Goal: Information Seeking & Learning: Learn about a topic

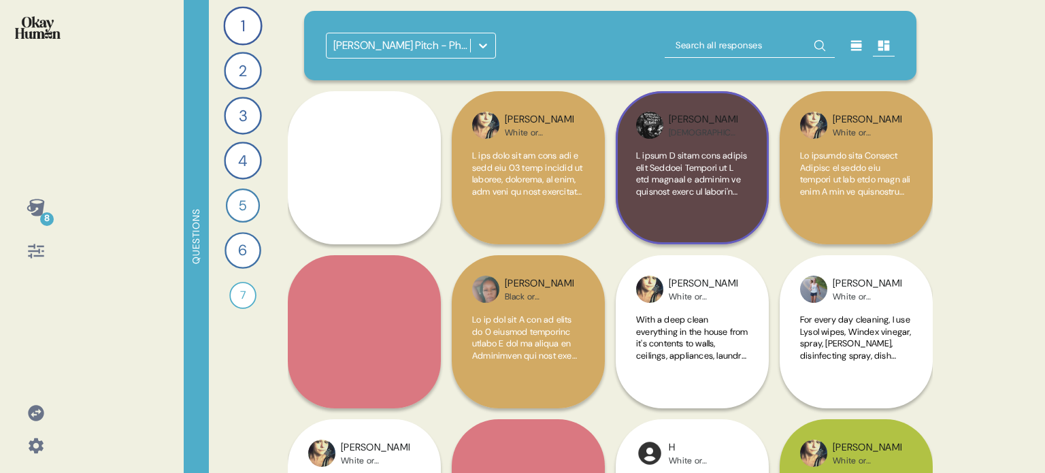
click at [682, 185] on span at bounding box center [692, 472] width 112 height 644
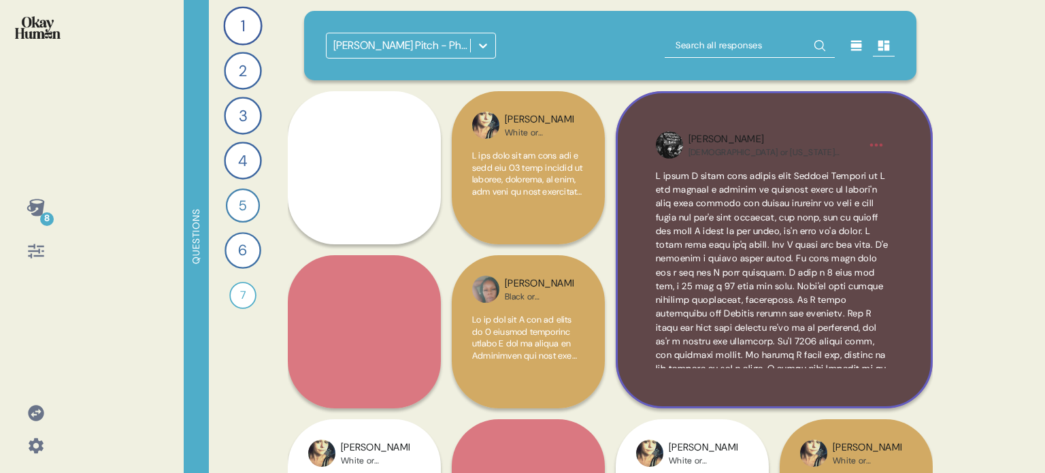
click at [909, 214] on div "Kelly American Indian or Alaska Native" at bounding box center [774, 249] width 317 height 317
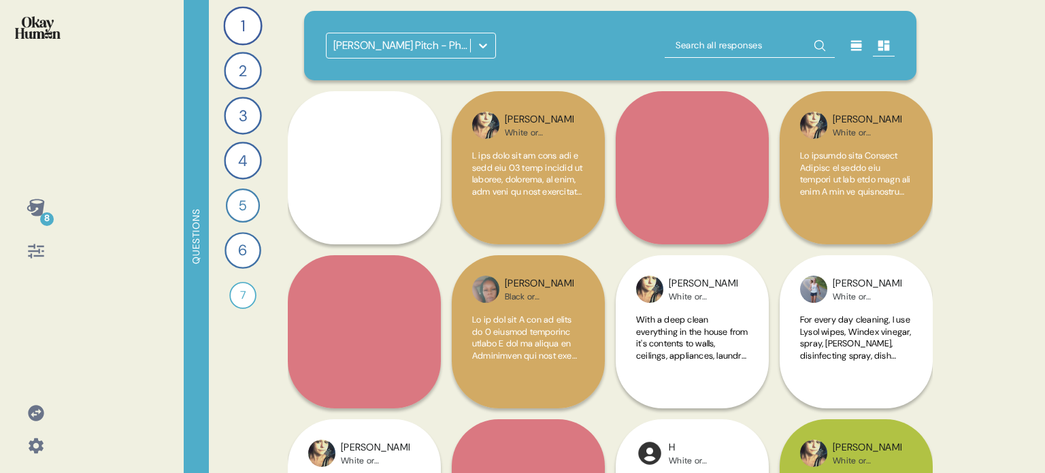
click at [35, 37] on img at bounding box center [38, 27] width 46 height 22
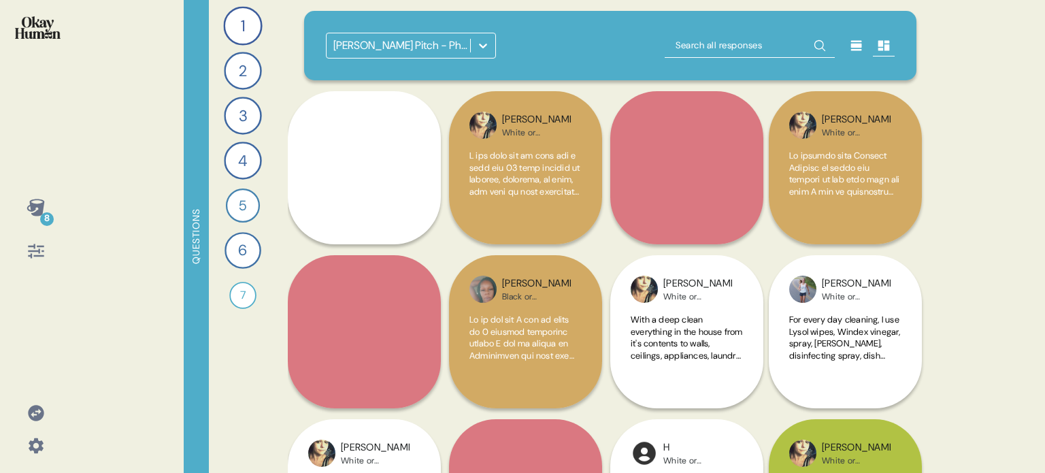
scroll to position [68, 0]
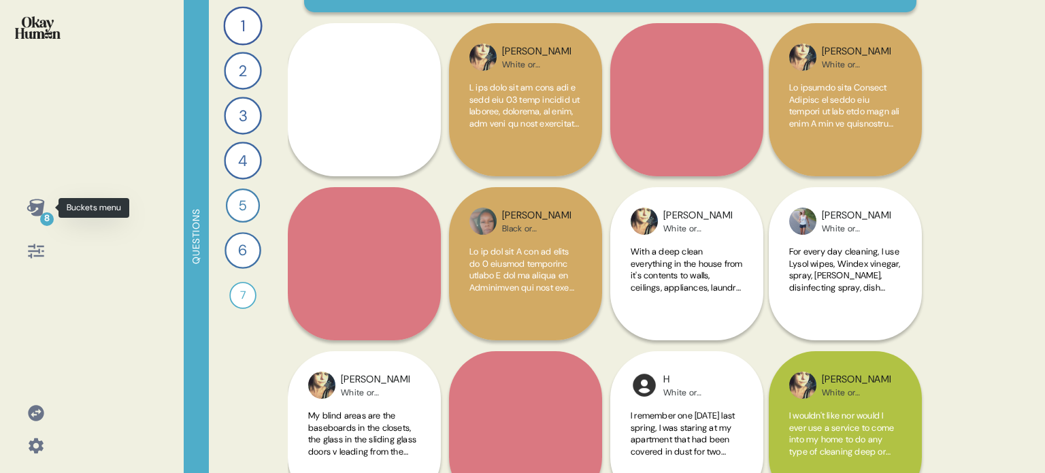
click at [38, 212] on icon at bounding box center [36, 207] width 18 height 17
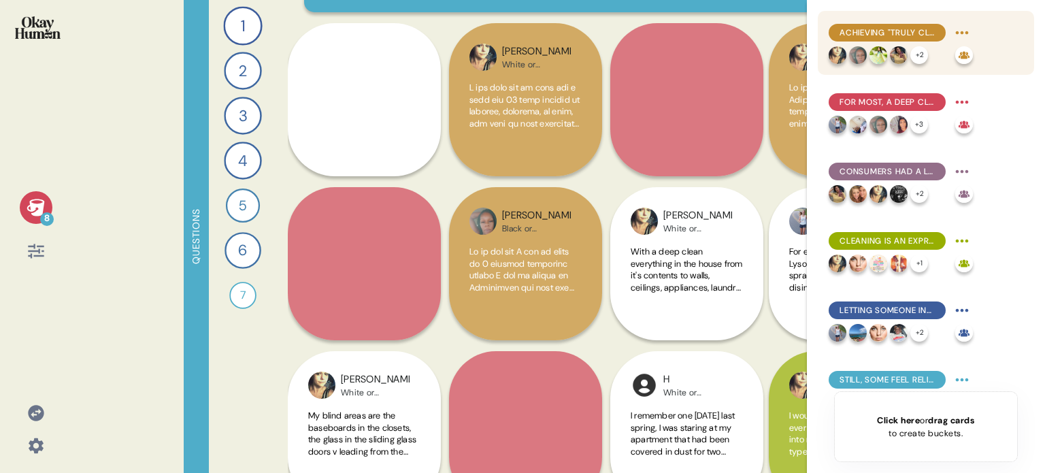
click at [931, 35] on span "Achieving "truly clean" is associated with feelings of both satisfaction and ex…" at bounding box center [887, 33] width 95 height 12
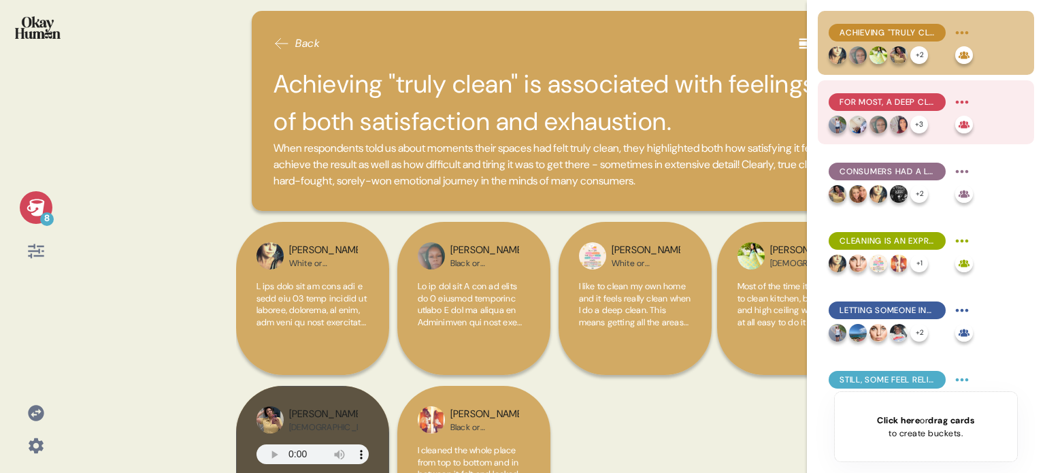
click at [923, 106] on span "For most, a deep clean is actually about cleaning a wider array of things & spa…" at bounding box center [887, 102] width 95 height 12
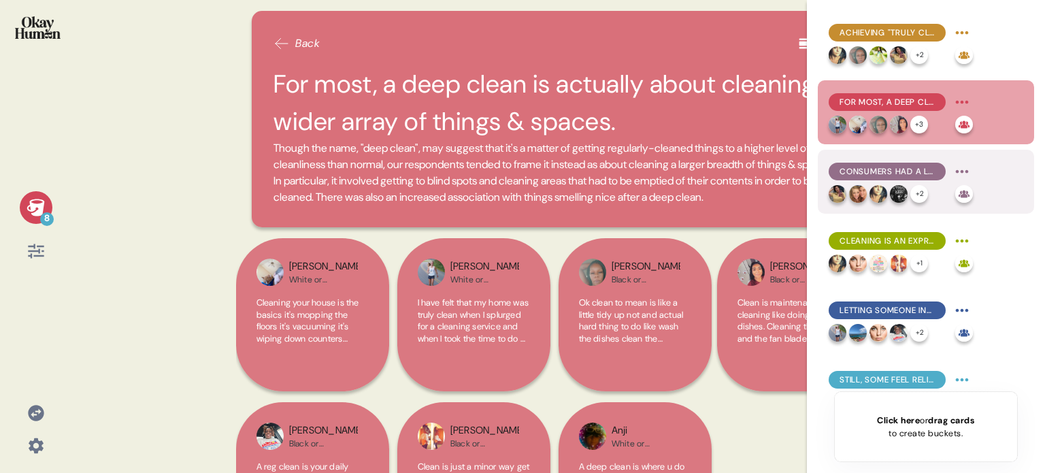
click at [903, 176] on span "Consumers had a lot of brand loyalty when dealing with germs & grease." at bounding box center [887, 171] width 95 height 12
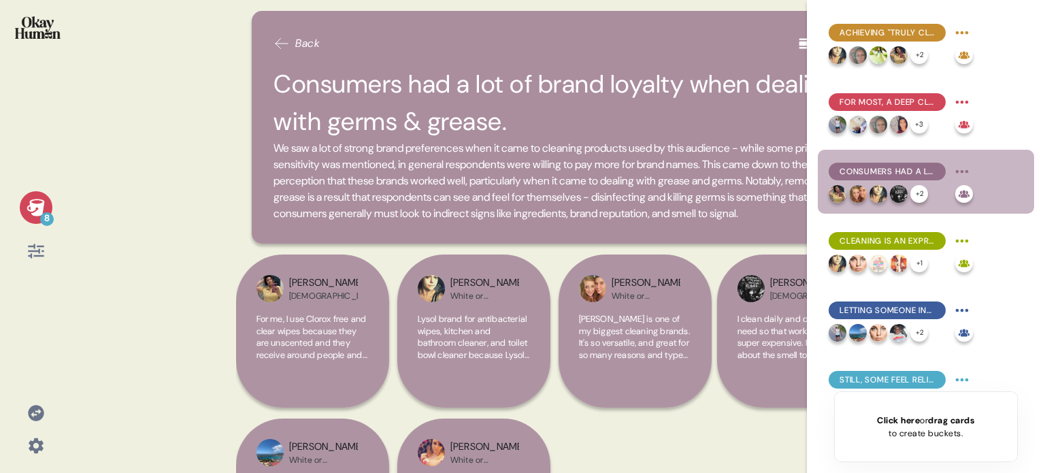
click at [31, 198] on icon at bounding box center [36, 207] width 19 height 19
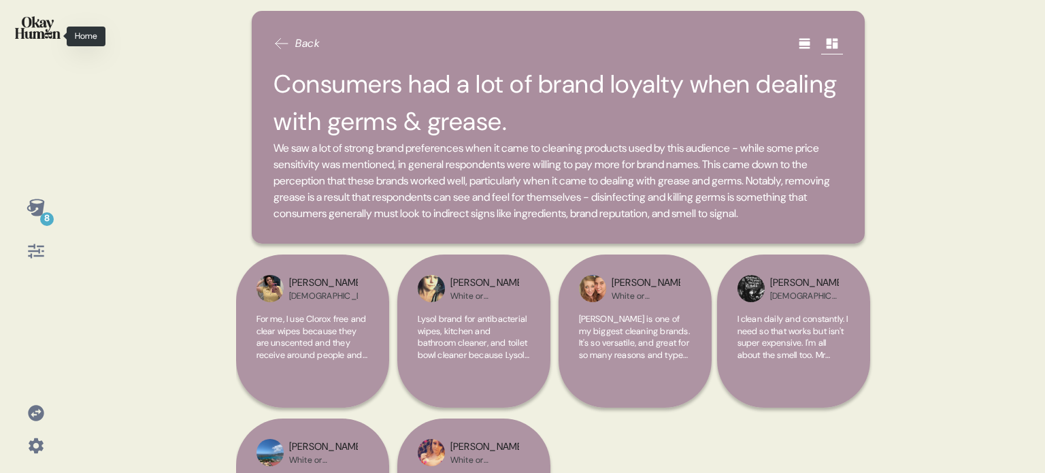
click at [24, 24] on img at bounding box center [38, 27] width 46 height 22
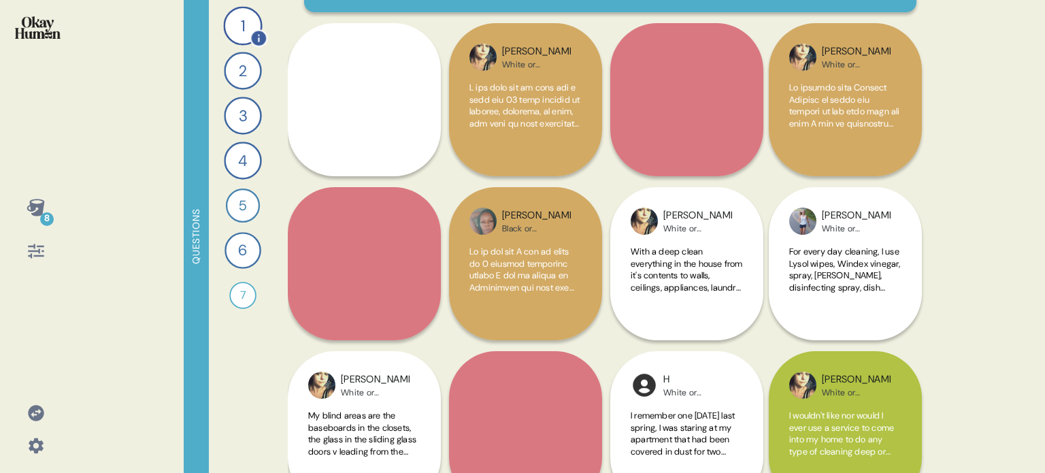
click at [237, 32] on div "1" at bounding box center [242, 25] width 39 height 39
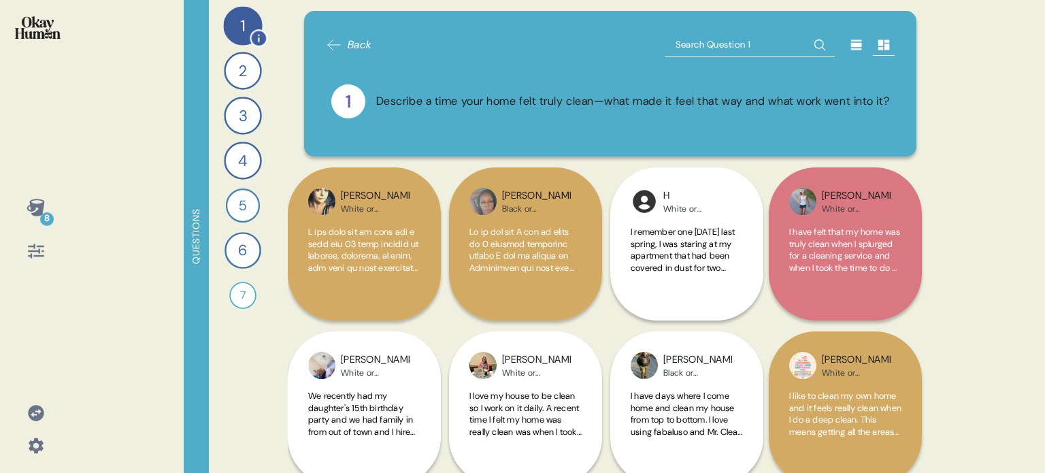
click at [237, 32] on div "1" at bounding box center [242, 25] width 39 height 39
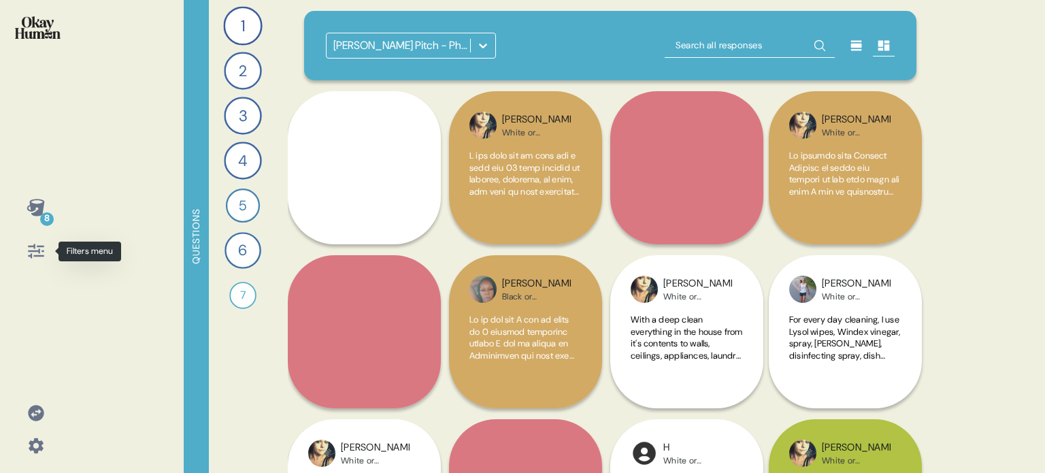
click at [28, 247] on icon at bounding box center [36, 251] width 16 height 14
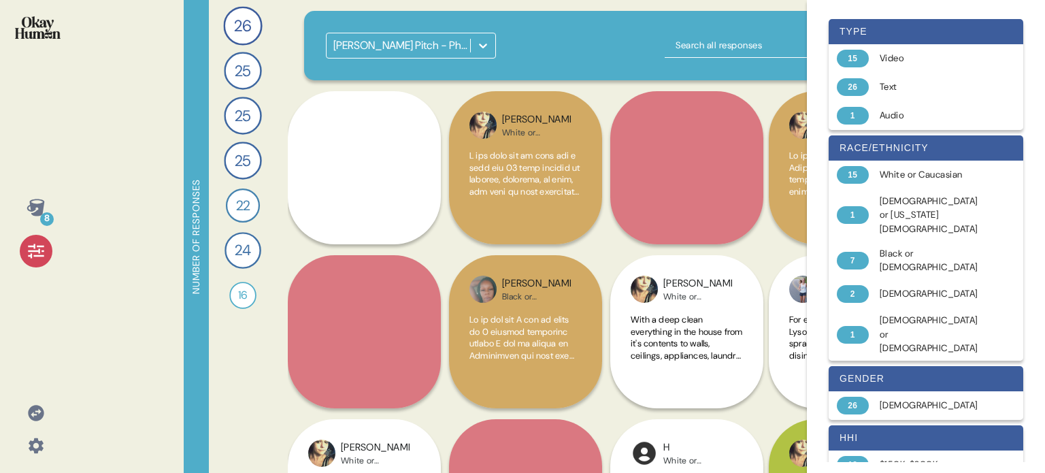
click at [28, 247] on icon at bounding box center [36, 251] width 16 height 14
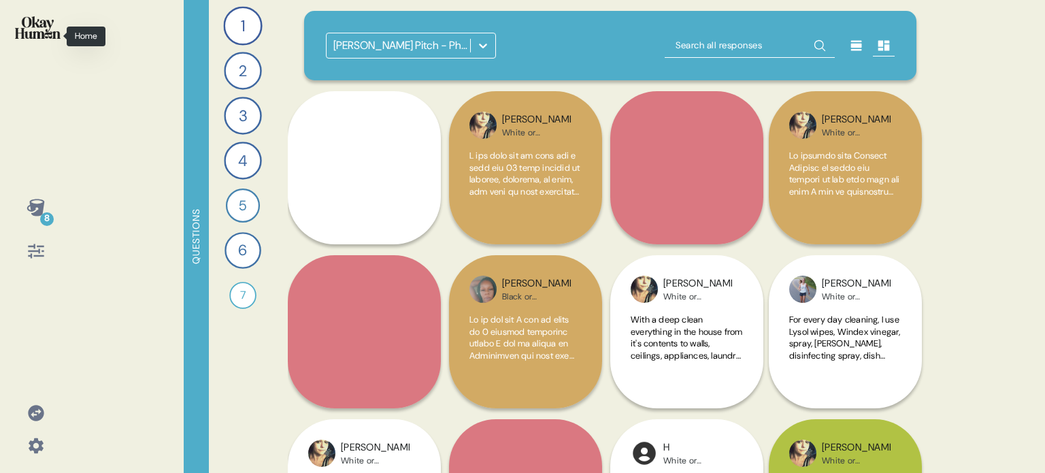
click at [46, 28] on img at bounding box center [38, 27] width 46 height 22
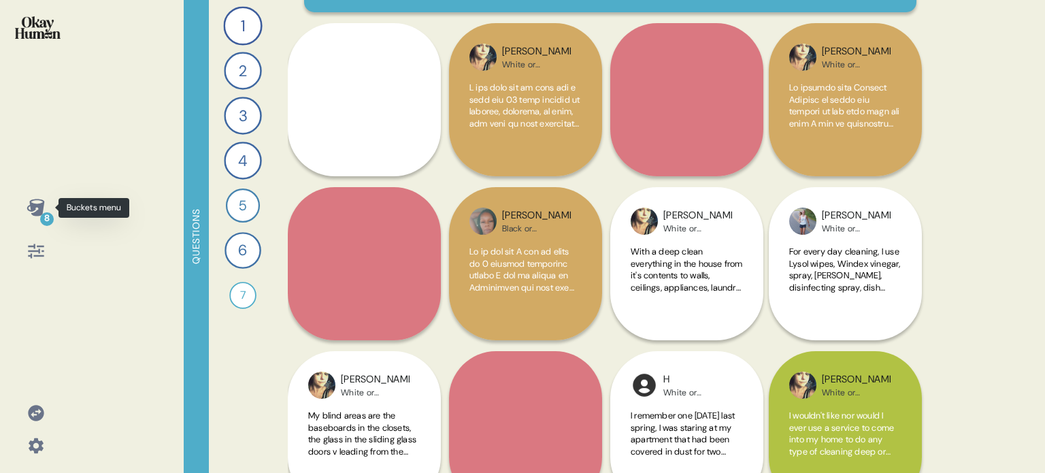
click at [29, 215] on icon at bounding box center [36, 207] width 19 height 19
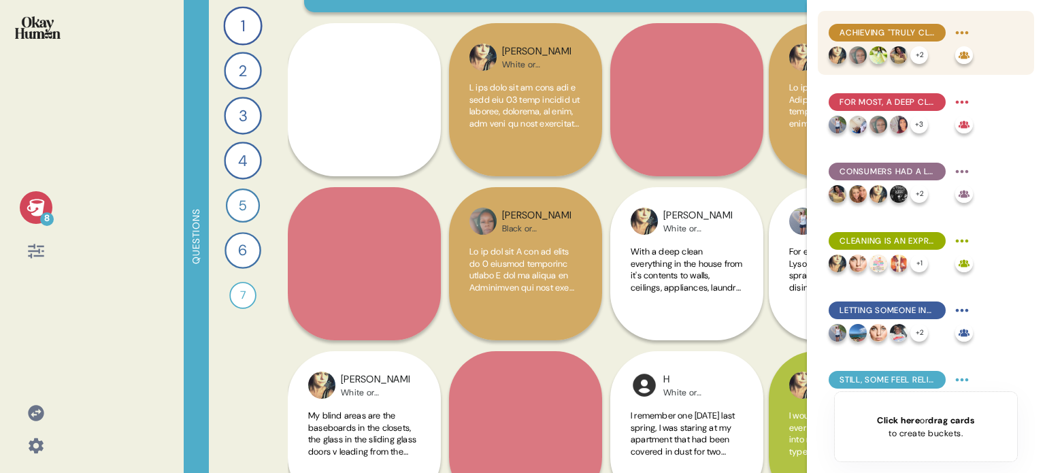
click at [904, 29] on span "Achieving "truly clean" is associated with feelings of both satisfaction and ex…" at bounding box center [887, 33] width 95 height 12
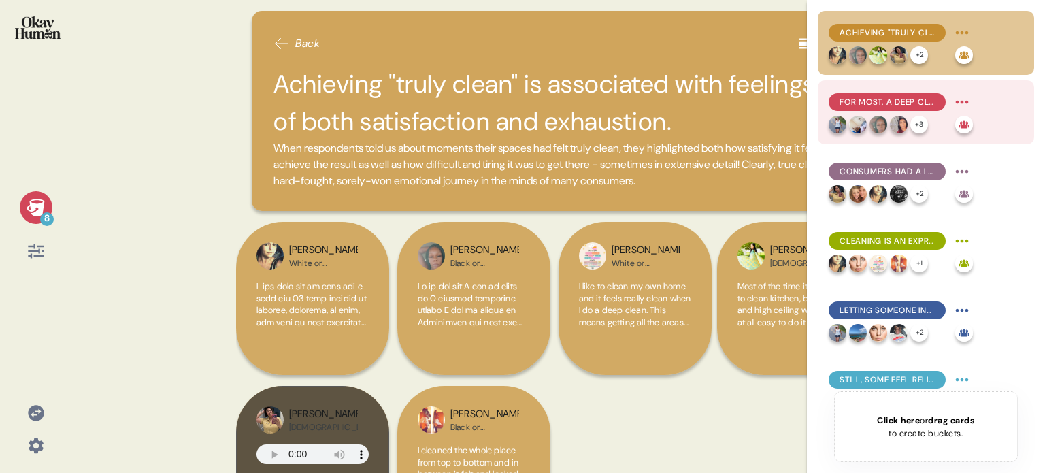
click at [895, 100] on span "For most, a deep clean is actually about cleaning a wider array of things & spa…" at bounding box center [887, 102] width 95 height 12
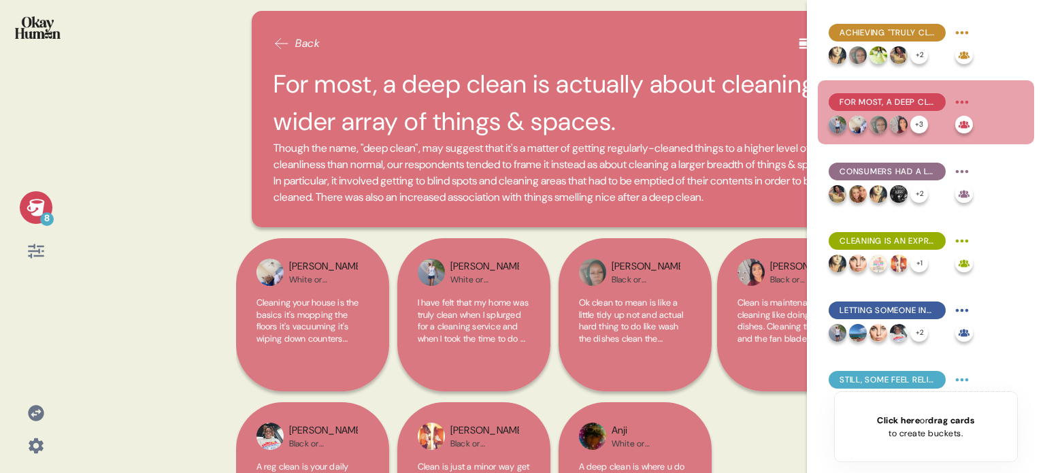
click at [27, 209] on icon at bounding box center [36, 207] width 19 height 19
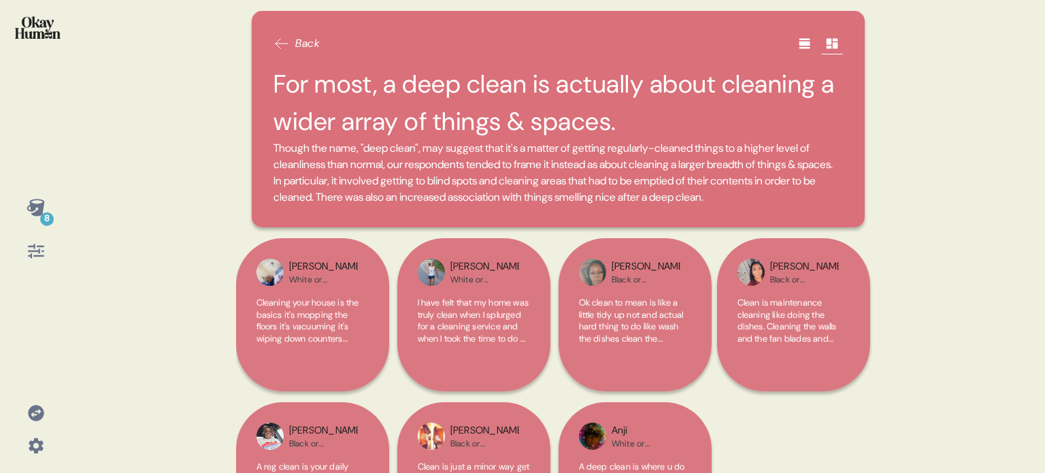
click at [41, 27] on img at bounding box center [38, 27] width 46 height 22
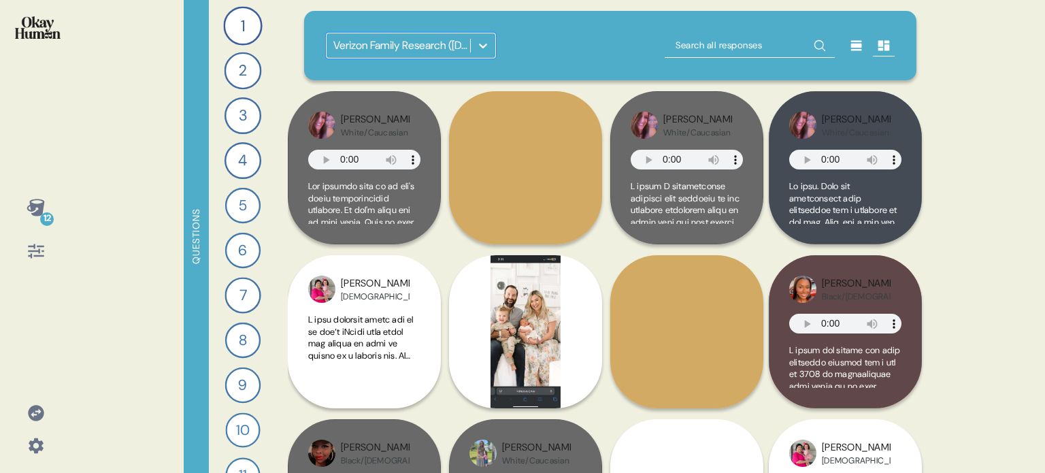
scroll to position [612, 0]
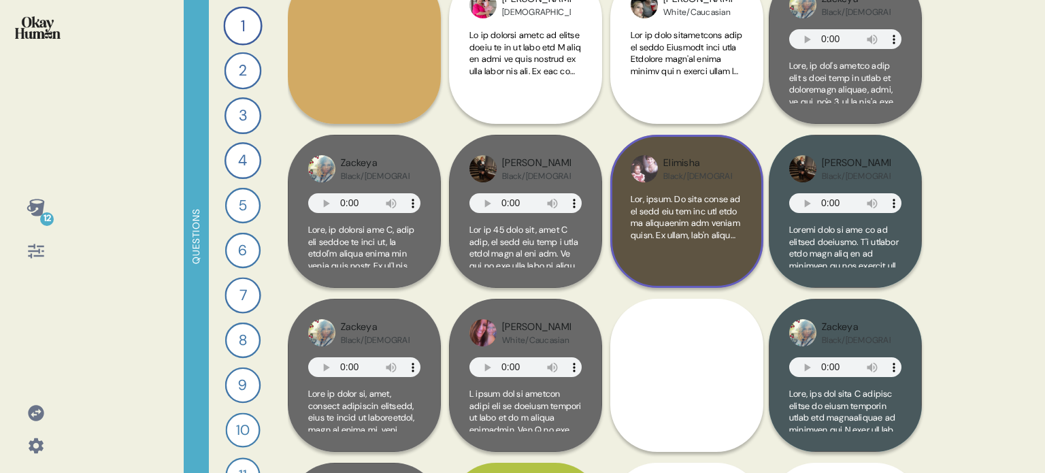
click at [742, 248] on div at bounding box center [687, 230] width 112 height 74
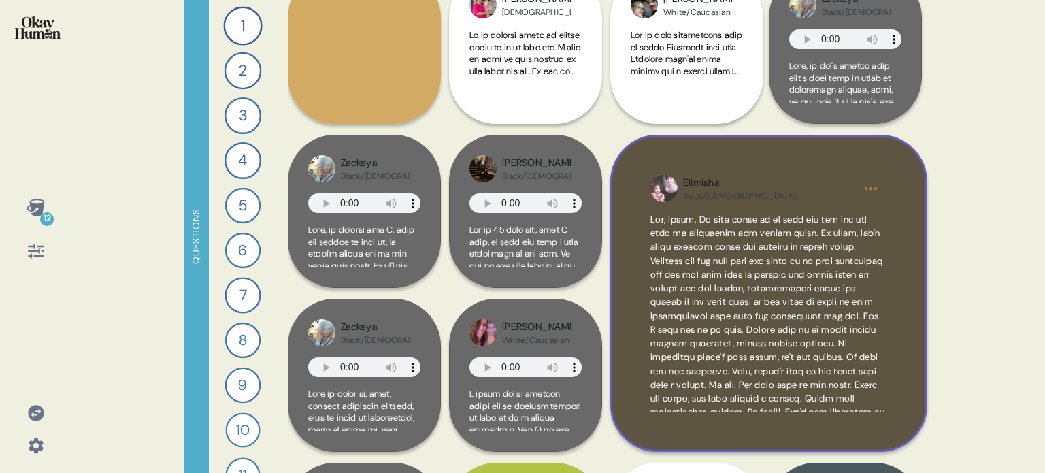
click at [908, 269] on div "Elimisha Black/[DEMOGRAPHIC_DATA]" at bounding box center [768, 293] width 317 height 317
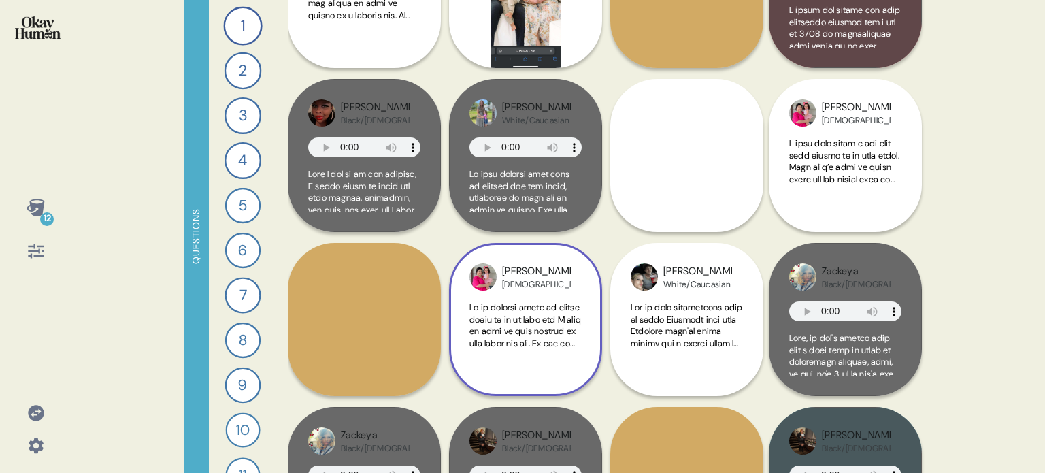
scroll to position [544, 0]
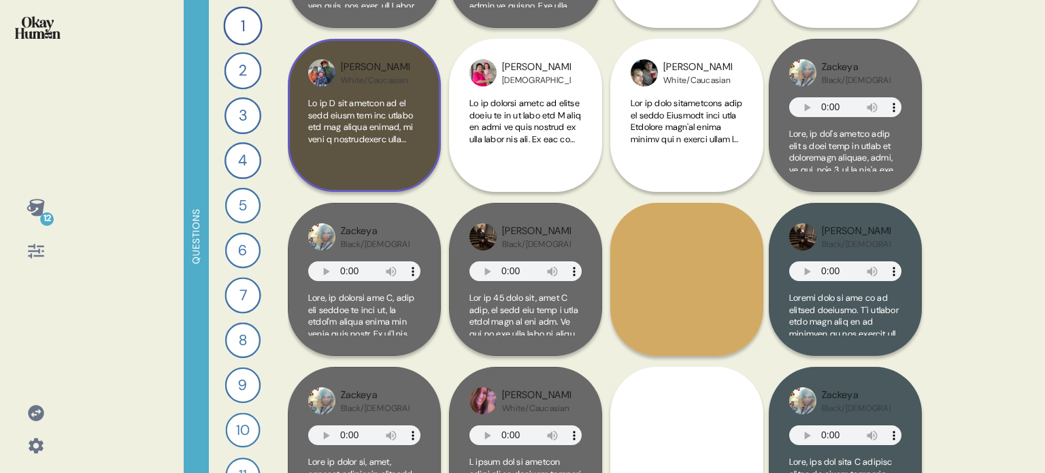
click at [422, 169] on div "[PERSON_NAME]/Caucasian" at bounding box center [364, 115] width 153 height 153
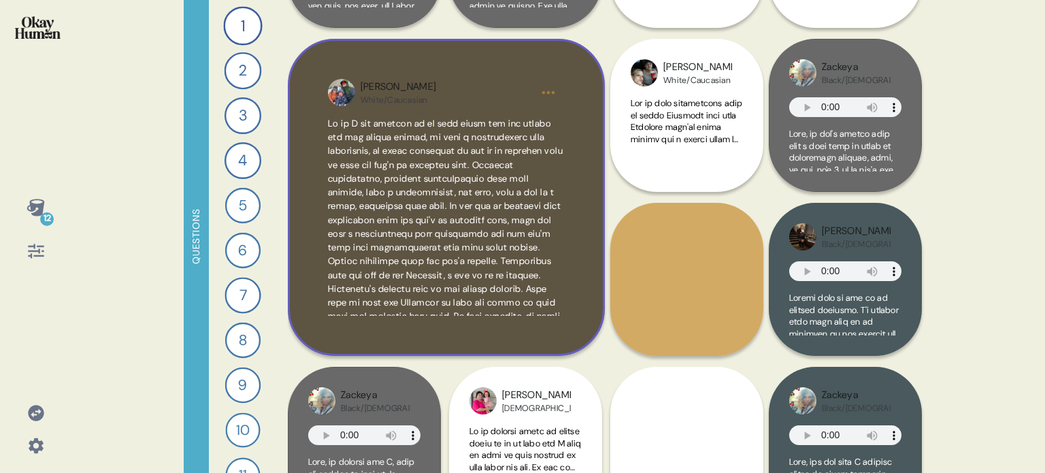
click at [575, 160] on div "[PERSON_NAME]/Caucasian" at bounding box center [446, 197] width 317 height 317
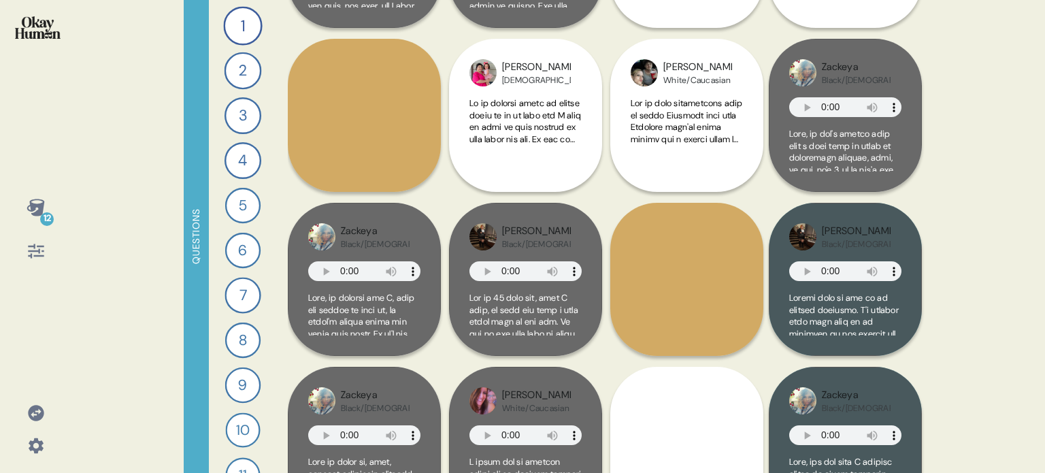
click at [51, 32] on img at bounding box center [38, 27] width 46 height 22
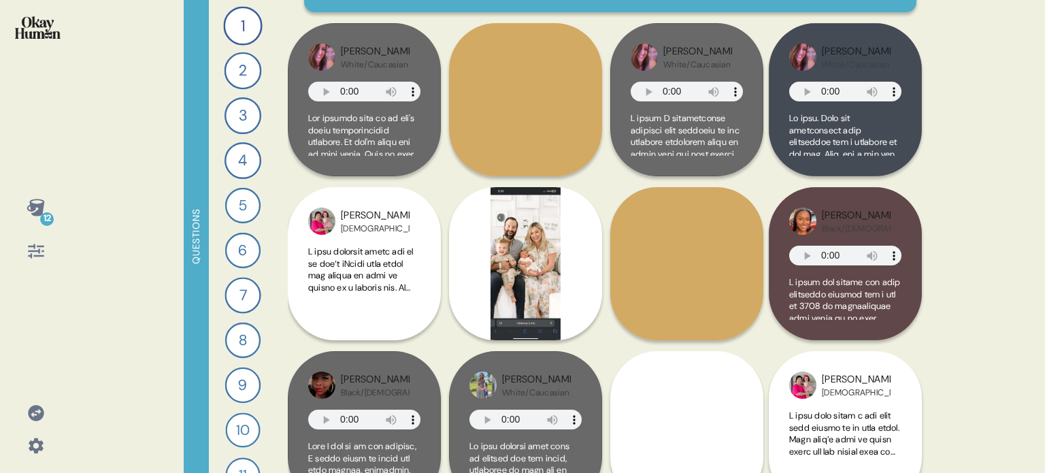
scroll to position [0, 0]
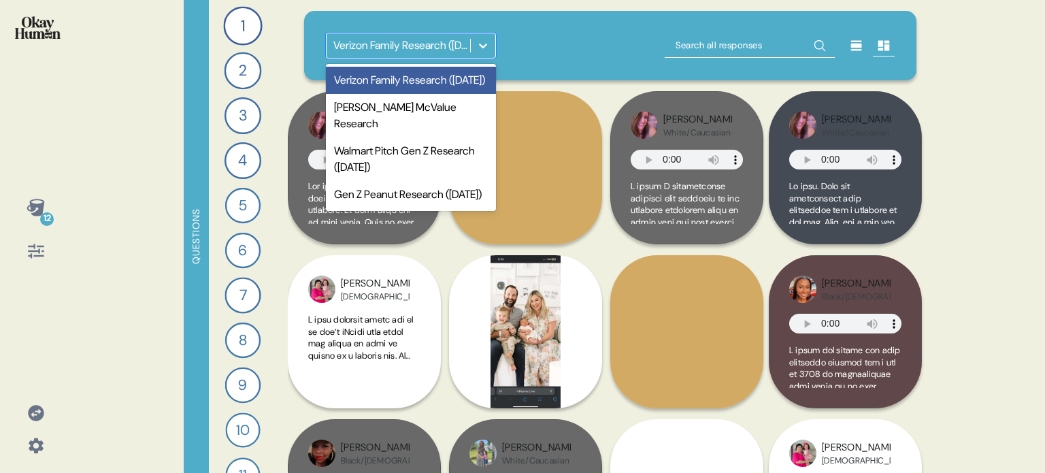
click at [482, 48] on icon at bounding box center [483, 46] width 8 height 5
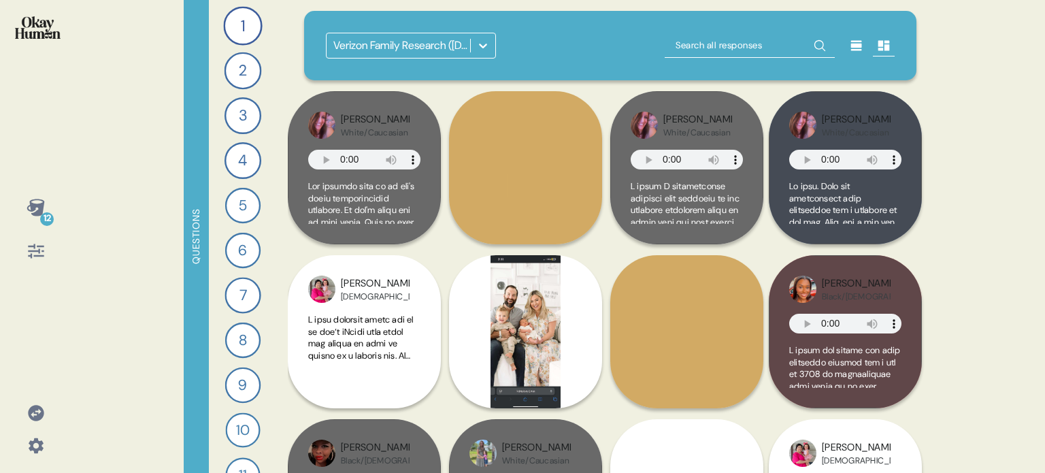
click at [577, 35] on div "Verizon Family Research ([DATE])" at bounding box center [610, 46] width 569 height 26
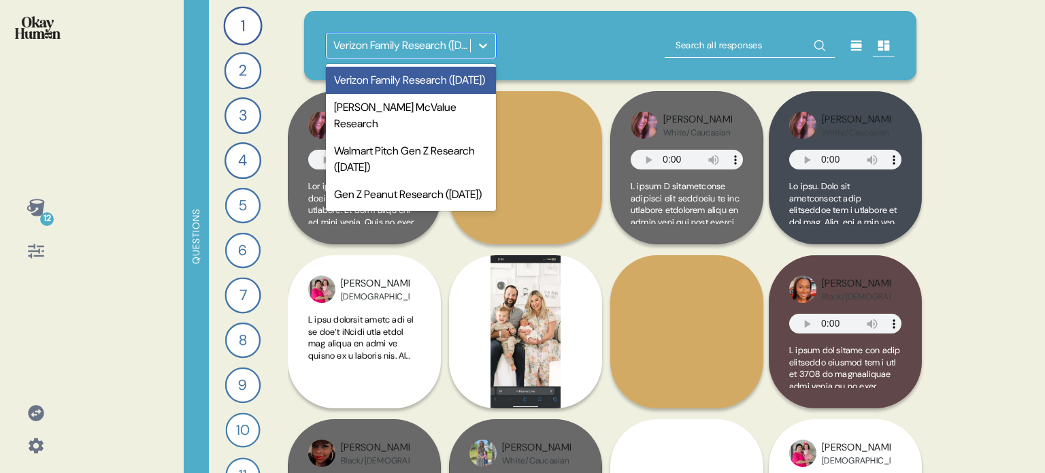
click at [479, 36] on div at bounding box center [483, 45] width 24 height 24
click at [387, 205] on div "Gen Z Peanut Research ([DATE])" at bounding box center [411, 194] width 170 height 27
